Goal: Find contact information: Find contact information

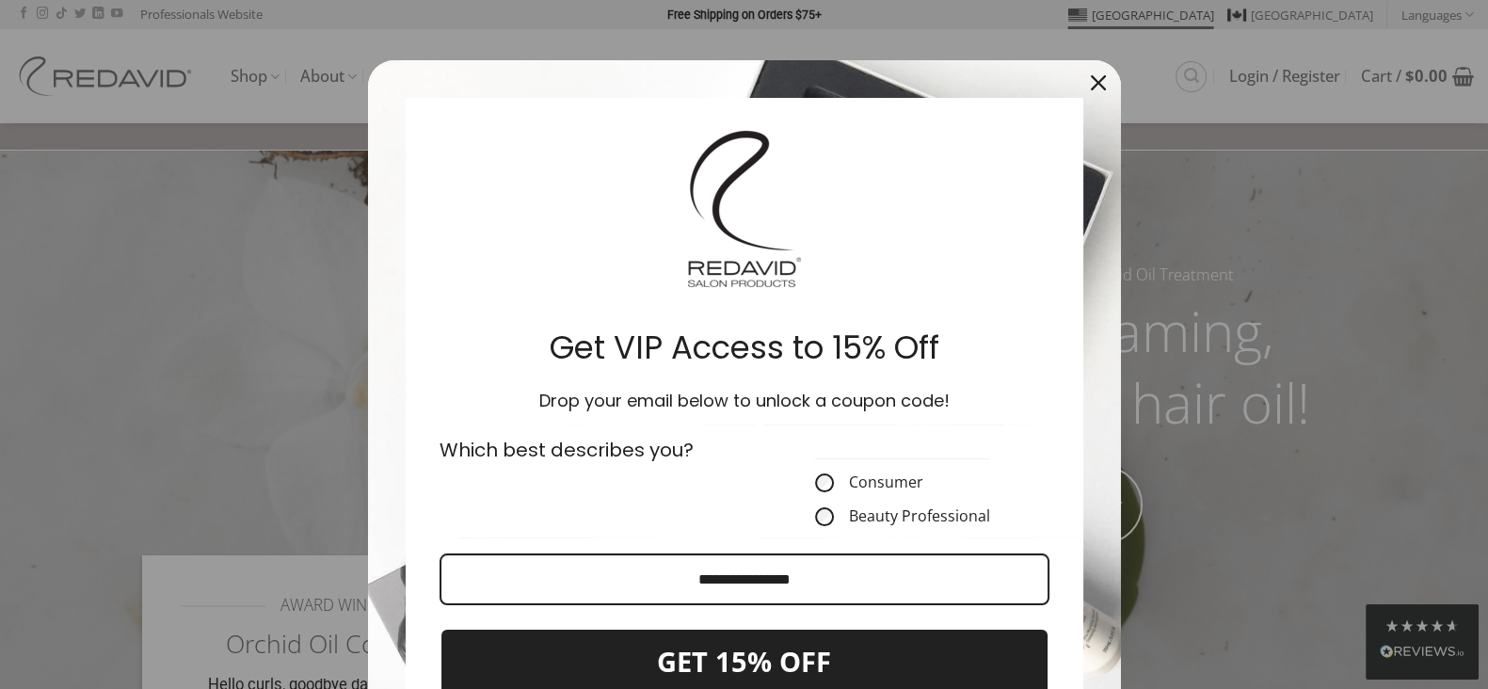
click at [1096, 70] on div "Close" at bounding box center [1098, 83] width 30 height 30
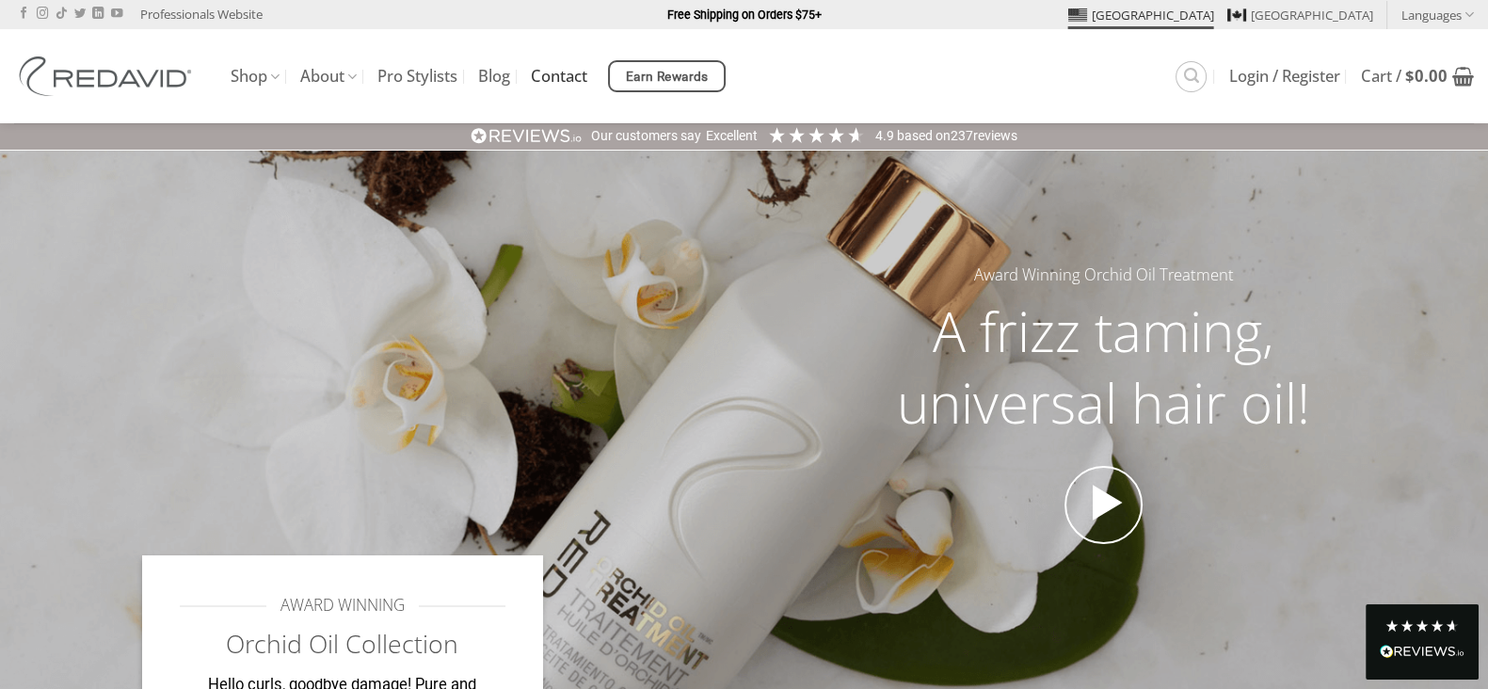
click at [560, 69] on link "Contact" at bounding box center [559, 76] width 56 height 34
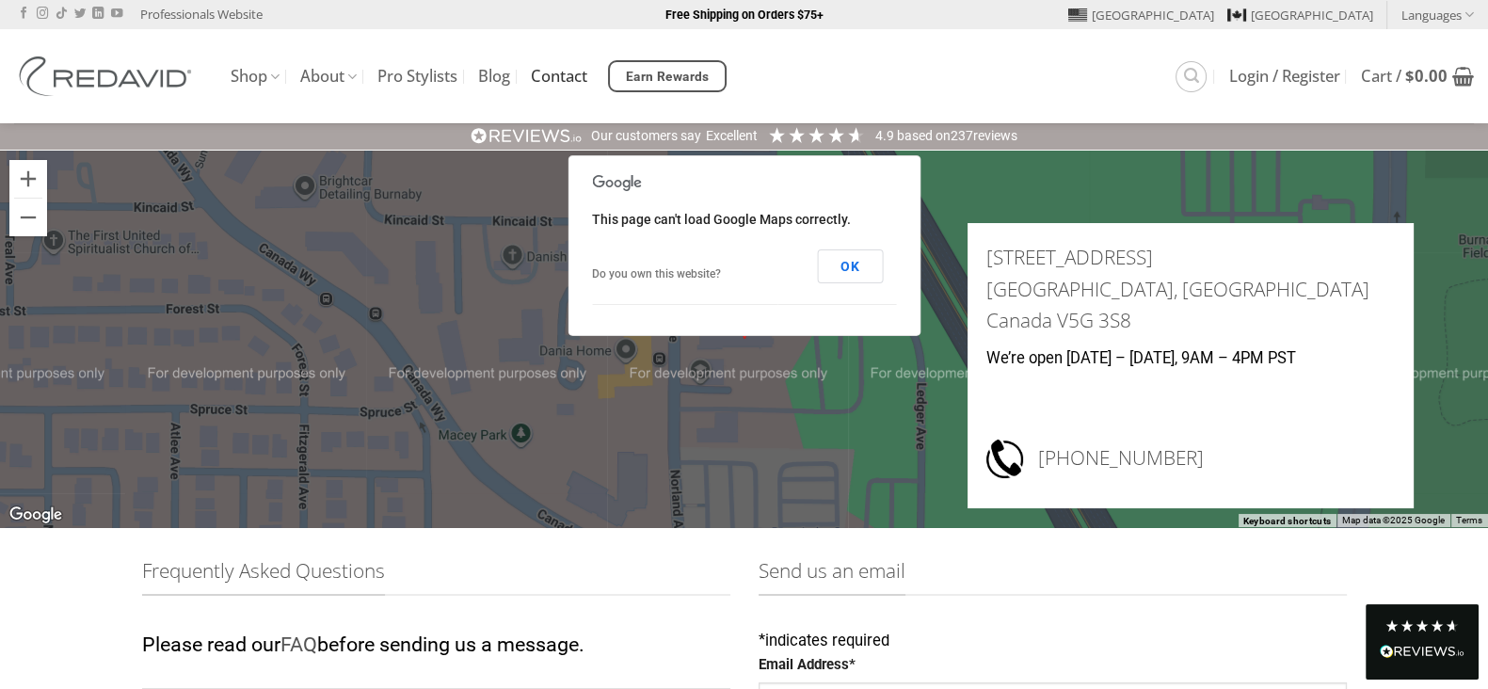
click at [1033, 193] on div at bounding box center [744, 339] width 1488 height 376
